Goal: Task Accomplishment & Management: Use online tool/utility

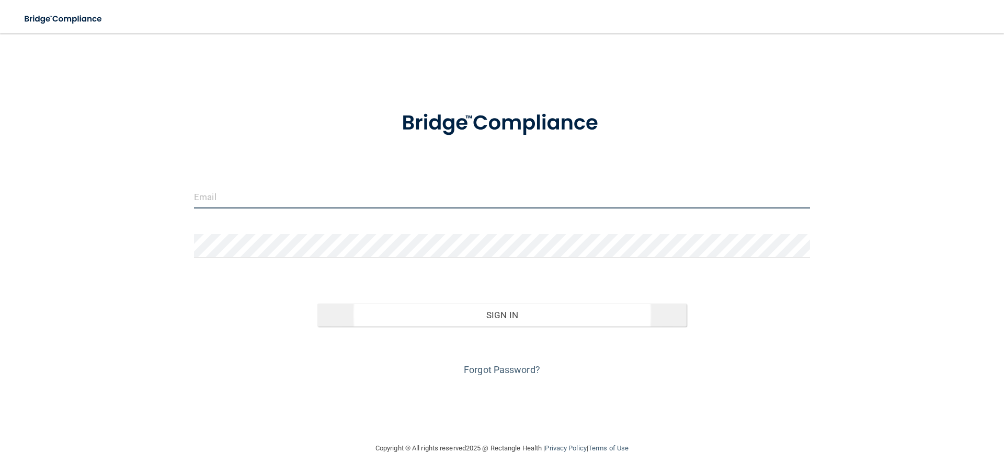
type input "[EMAIL_ADDRESS][DOMAIN_NAME]"
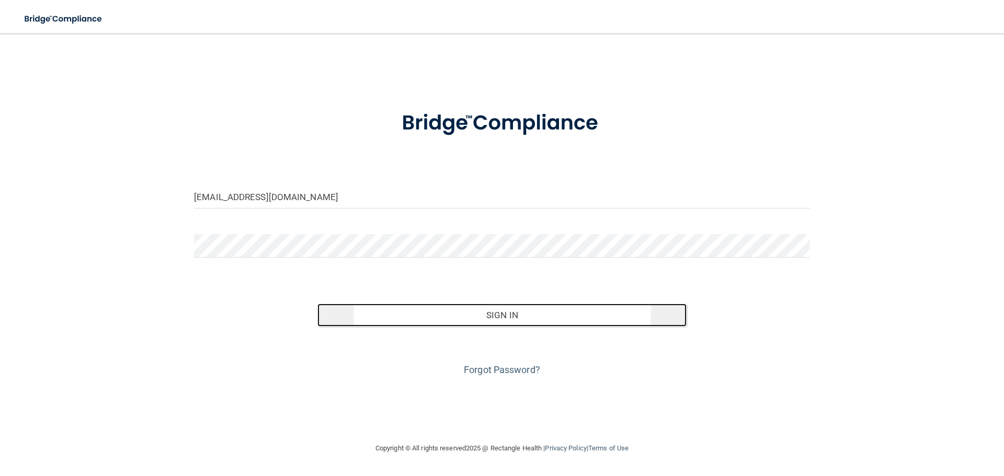
click at [485, 320] on button "Sign In" at bounding box center [502, 315] width 370 height 23
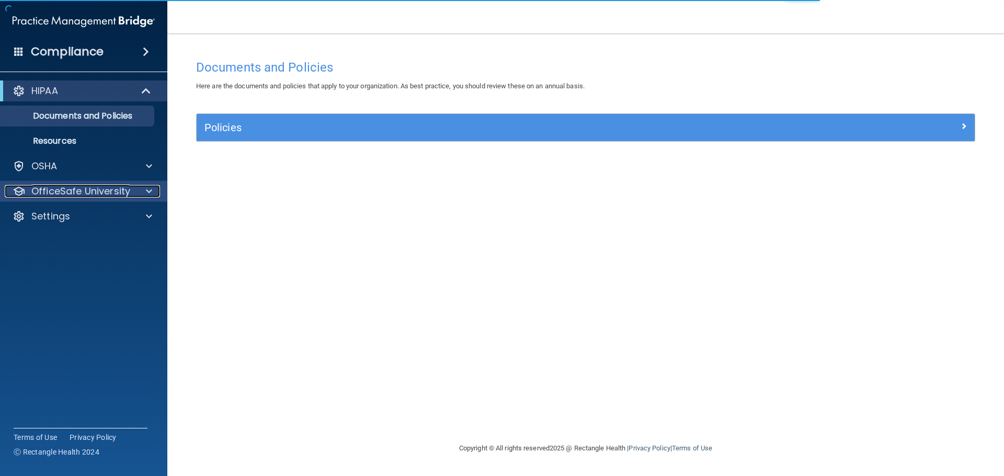
click at [109, 190] on p "OfficeSafe University" at bounding box center [80, 191] width 99 height 13
click at [130, 189] on div "OfficeSafe University" at bounding box center [70, 191] width 130 height 13
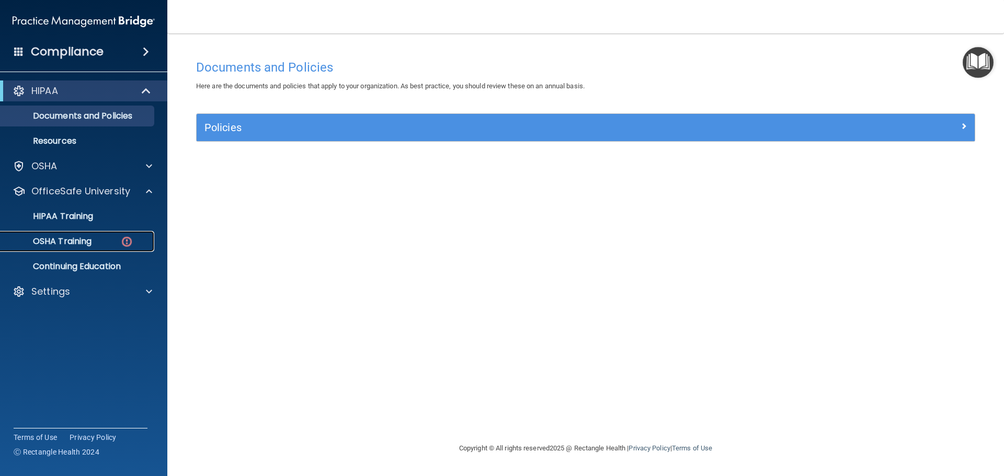
click at [121, 248] on img at bounding box center [126, 241] width 13 height 13
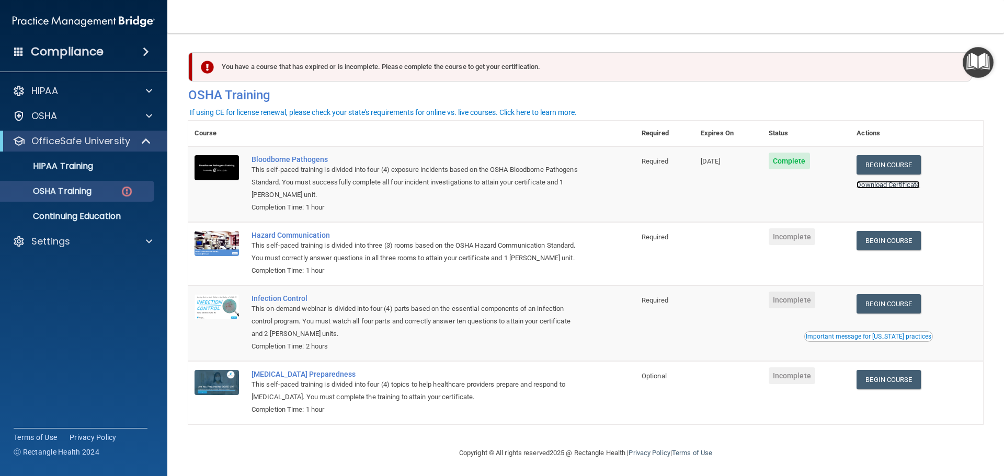
click at [917, 186] on link "Download Certificate" at bounding box center [888, 185] width 63 height 8
click at [896, 245] on link "Begin Course" at bounding box center [889, 240] width 64 height 19
